Goal: Find specific fact: Find specific fact

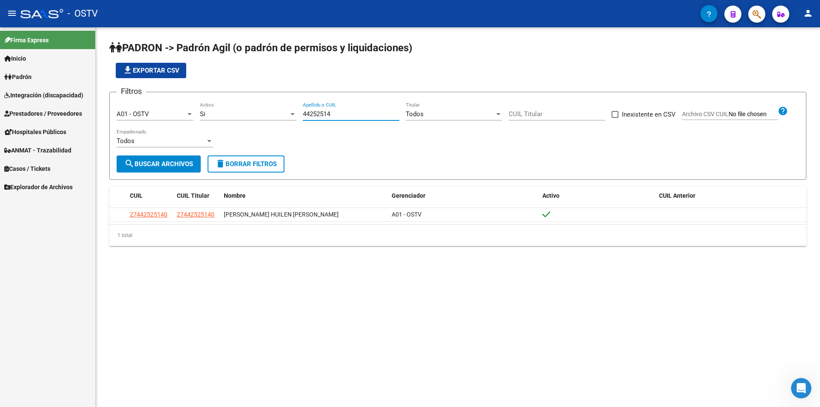
drag, startPoint x: 342, startPoint y: 114, endPoint x: 286, endPoint y: 116, distance: 55.6
click at [286, 116] on div "Filtros A01 - OSTV Seleccionar Gerenciador Si Activo 44252514 Apellido o CUIL T…" at bounding box center [458, 127] width 683 height 56
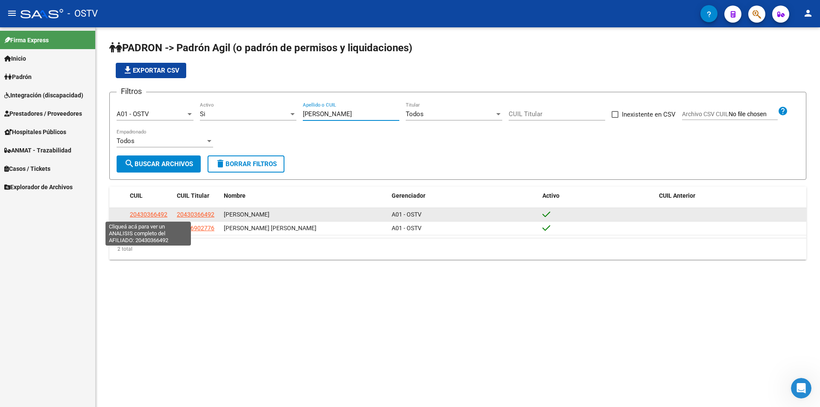
type input "[PERSON_NAME]"
click at [163, 212] on span "20430366492" at bounding box center [149, 214] width 38 height 7
type textarea "20430366492"
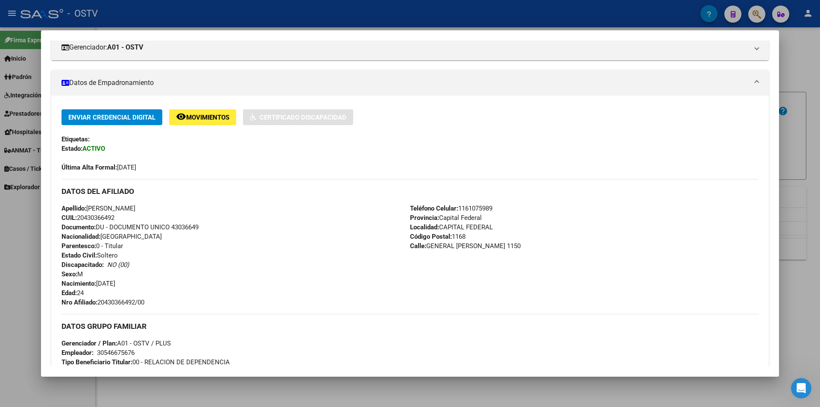
scroll to position [175, 0]
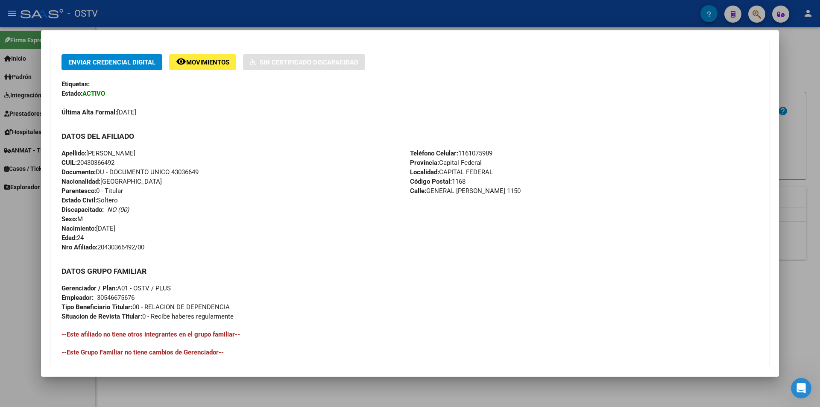
click at [189, 168] on span "Documento: DU - DOCUMENTO UNICO 43036649" at bounding box center [130, 172] width 137 height 8
copy span "43036649"
click at [129, 245] on span "Nro Afiliado: 20430366492/00" at bounding box center [103, 248] width 83 height 8
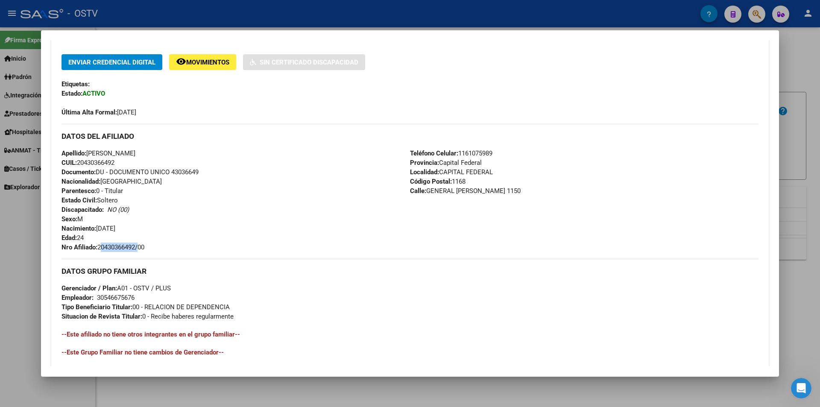
copy span "20430366492"
click at [218, 2] on div at bounding box center [410, 203] width 820 height 407
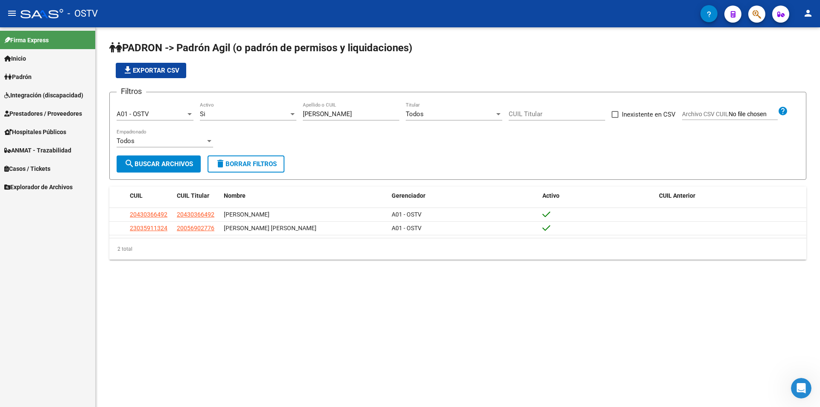
drag, startPoint x: 323, startPoint y: 112, endPoint x: 281, endPoint y: 115, distance: 42.0
click at [281, 115] on div "Filtros A01 - OSTV Seleccionar Gerenciador Si Activo [PERSON_NAME] Apellido o C…" at bounding box center [458, 127] width 683 height 56
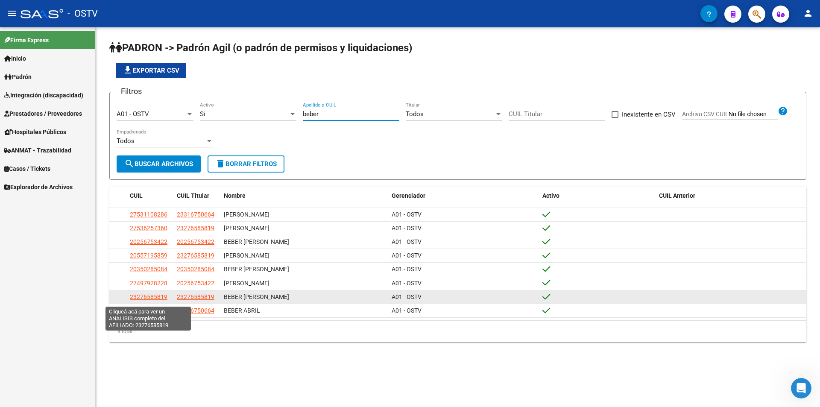
type input "beber"
click at [150, 300] on span "23276585819" at bounding box center [149, 297] width 38 height 7
type textarea "23276585819"
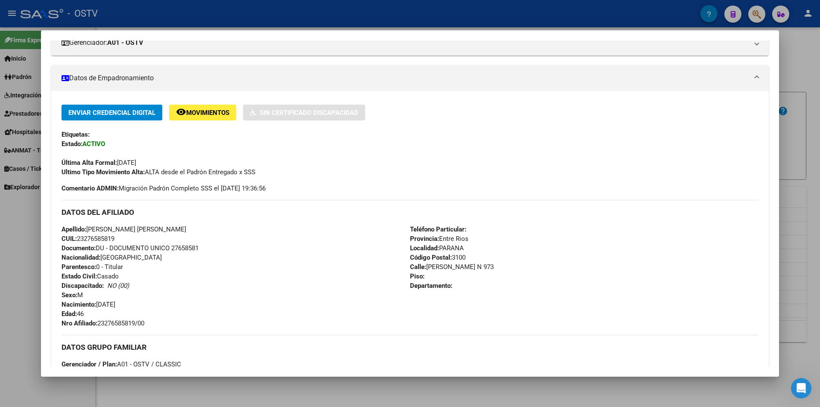
scroll to position [128, 0]
